Goal: Transaction & Acquisition: Obtain resource

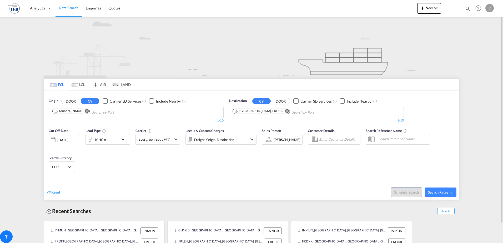
click at [86, 111] on md-icon "Remove" at bounding box center [87, 111] width 4 height 4
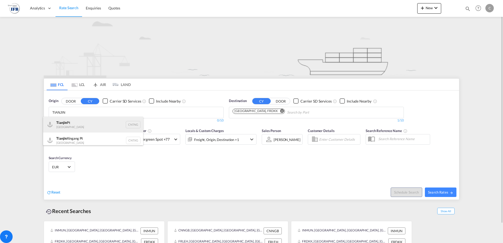
type input "TIANJIN"
click at [58, 124] on div "Tianjin Pt China CNTNG" at bounding box center [93, 125] width 100 height 16
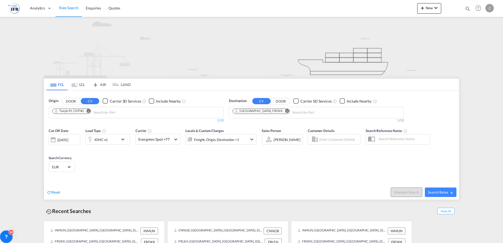
click at [285, 111] on md-icon "Remove" at bounding box center [287, 111] width 4 height 4
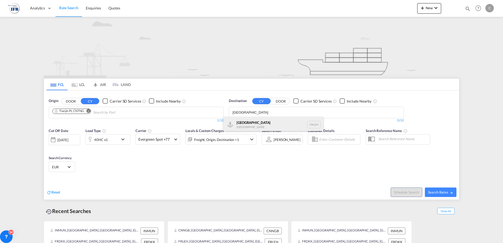
type input "[GEOGRAPHIC_DATA]"
click at [261, 123] on div "[GEOGRAPHIC_DATA] FRLEH" at bounding box center [273, 125] width 100 height 16
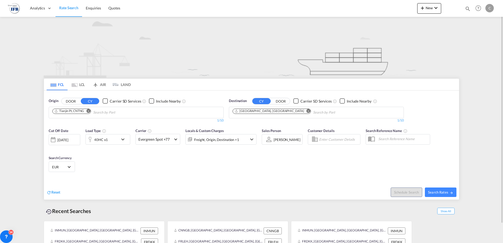
click at [68, 139] on div "[DATE]" at bounding box center [62, 139] width 11 height 5
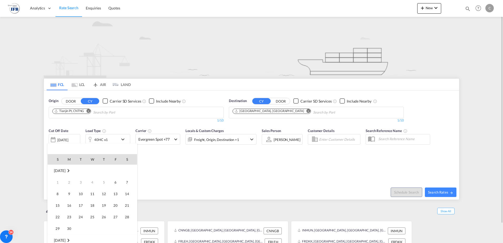
scroll to position [209, 0]
click at [285, 181] on div at bounding box center [251, 121] width 503 height 243
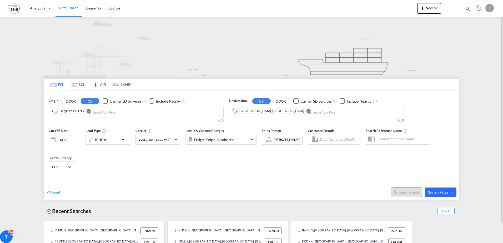
click at [444, 189] on button "Search Rates" at bounding box center [440, 191] width 32 height 9
type input "CNTNG to FRLEH / [DATE]"
